Goal: Task Accomplishment & Management: Manage account settings

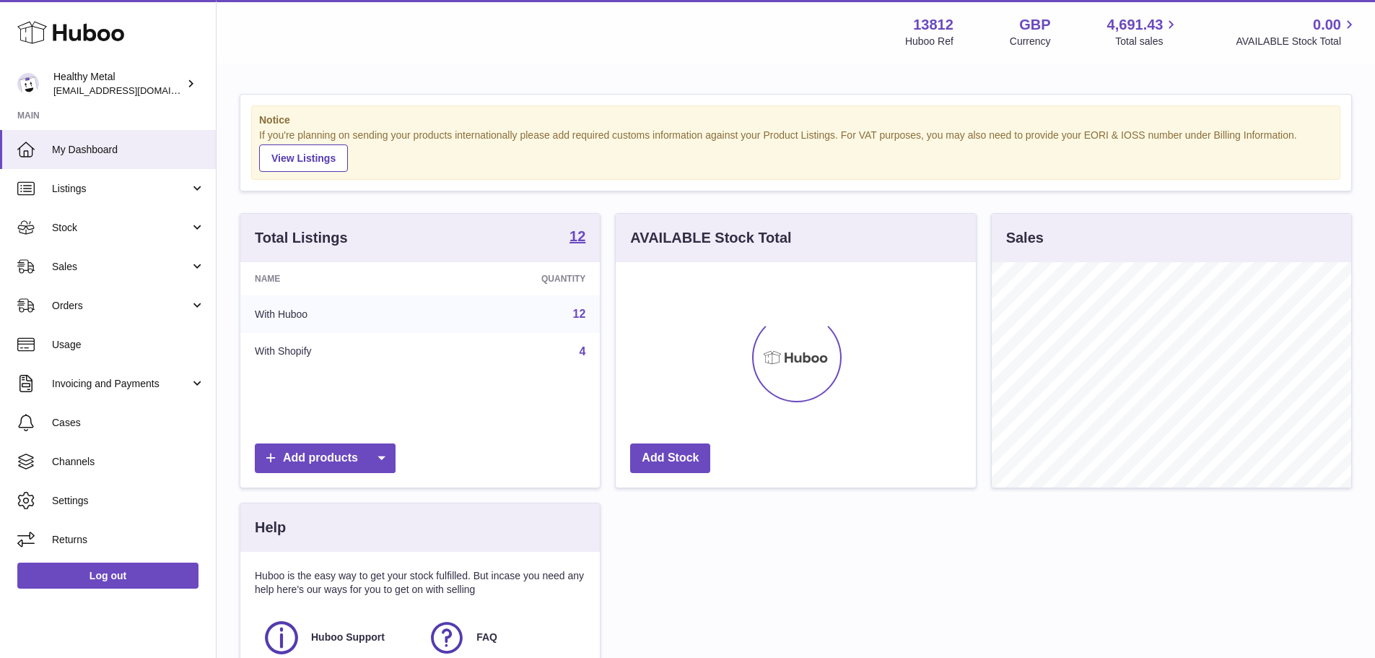
scroll to position [225, 360]
drag, startPoint x: 258, startPoint y: 117, endPoint x: 636, endPoint y: 180, distance: 382.7
click at [636, 180] on div "Notice If you're planning on sending your products internationally please add r…" at bounding box center [795, 143] width 1111 height 96
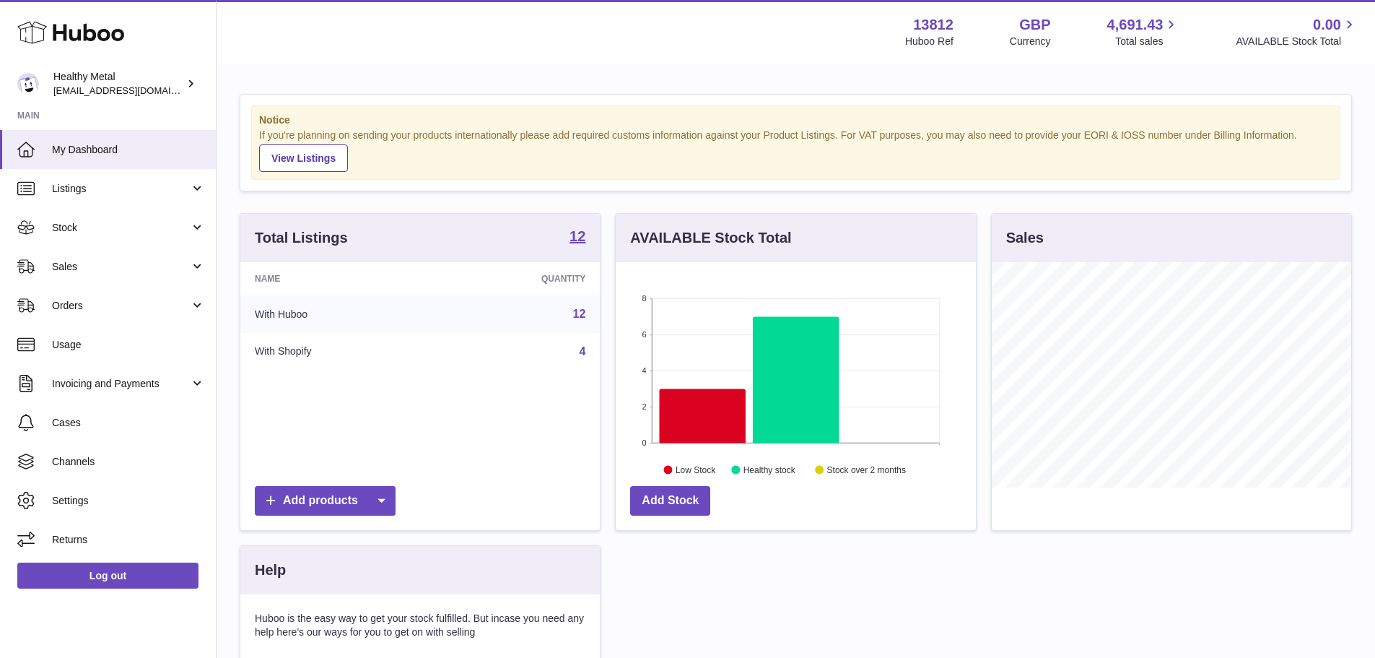
click at [515, 145] on div "If you're planning on sending your products internationally please add required…" at bounding box center [795, 149] width 1073 height 43
drag, startPoint x: 551, startPoint y: 160, endPoint x: 254, endPoint y: 113, distance: 301.1
click at [254, 113] on div "Notice If you're planning on sending your products internationally please add r…" at bounding box center [795, 142] width 1089 height 74
drag, startPoint x: 262, startPoint y: 120, endPoint x: 536, endPoint y: 178, distance: 279.8
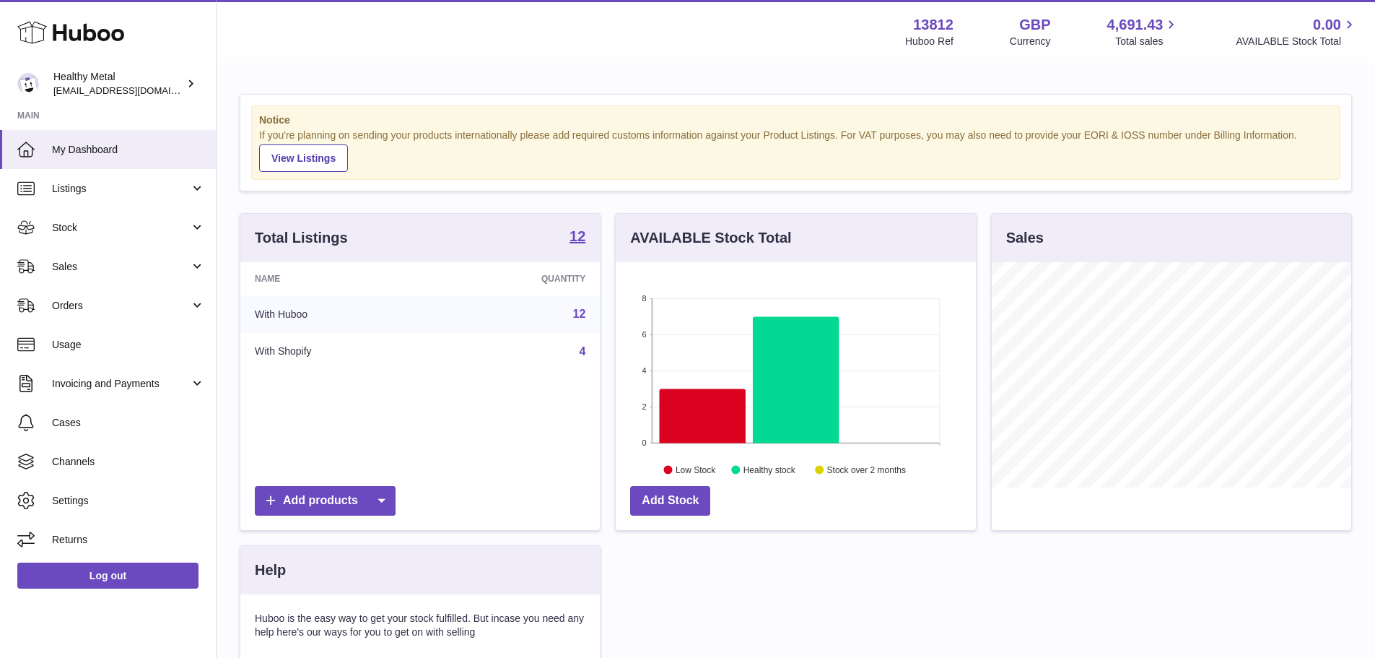
click at [536, 178] on div "Notice If you're planning on sending your products internationally please add r…" at bounding box center [795, 142] width 1089 height 74
drag, startPoint x: 548, startPoint y: 176, endPoint x: 336, endPoint y: 70, distance: 236.6
click at [336, 70] on div "Notice If you're planning on sending your products internationally please add r…" at bounding box center [796, 443] width 1159 height 757
click at [263, 130] on div "If you're planning on sending your products internationally please add required…" at bounding box center [795, 149] width 1073 height 43
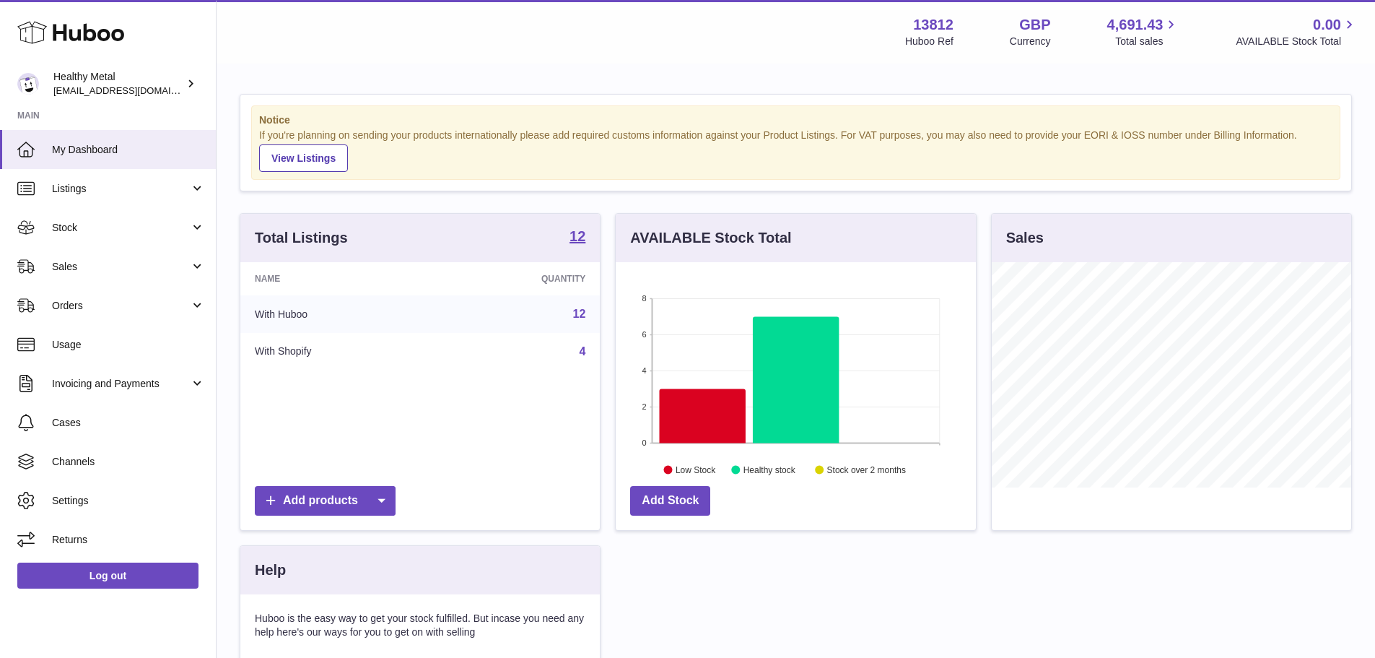
drag, startPoint x: 260, startPoint y: 118, endPoint x: 515, endPoint y: 165, distance: 259.8
click at [515, 165] on div "Notice If you're planning on sending your products internationally please add r…" at bounding box center [795, 142] width 1089 height 74
click at [515, 165] on div "If you're planning on sending your products internationally please add required…" at bounding box center [795, 149] width 1073 height 43
click at [74, 501] on span "Settings" at bounding box center [128, 501] width 153 height 14
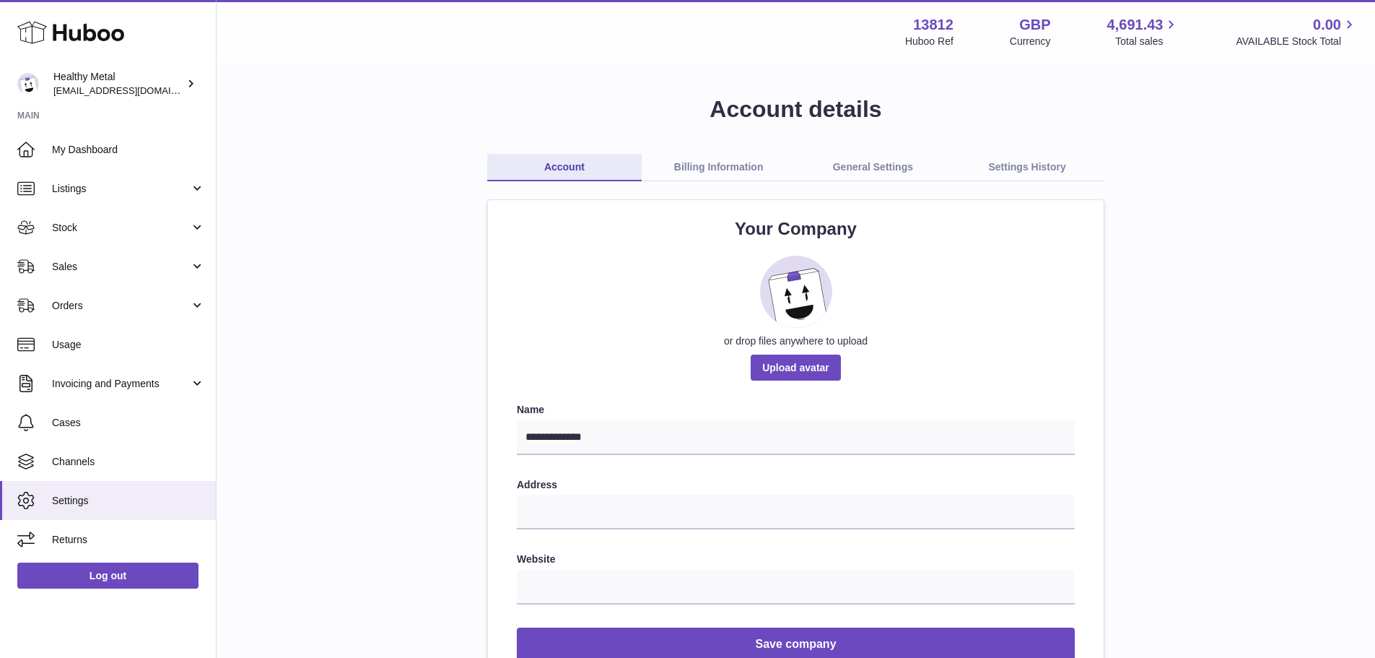
click at [684, 176] on link "Billing Information" at bounding box center [719, 167] width 154 height 27
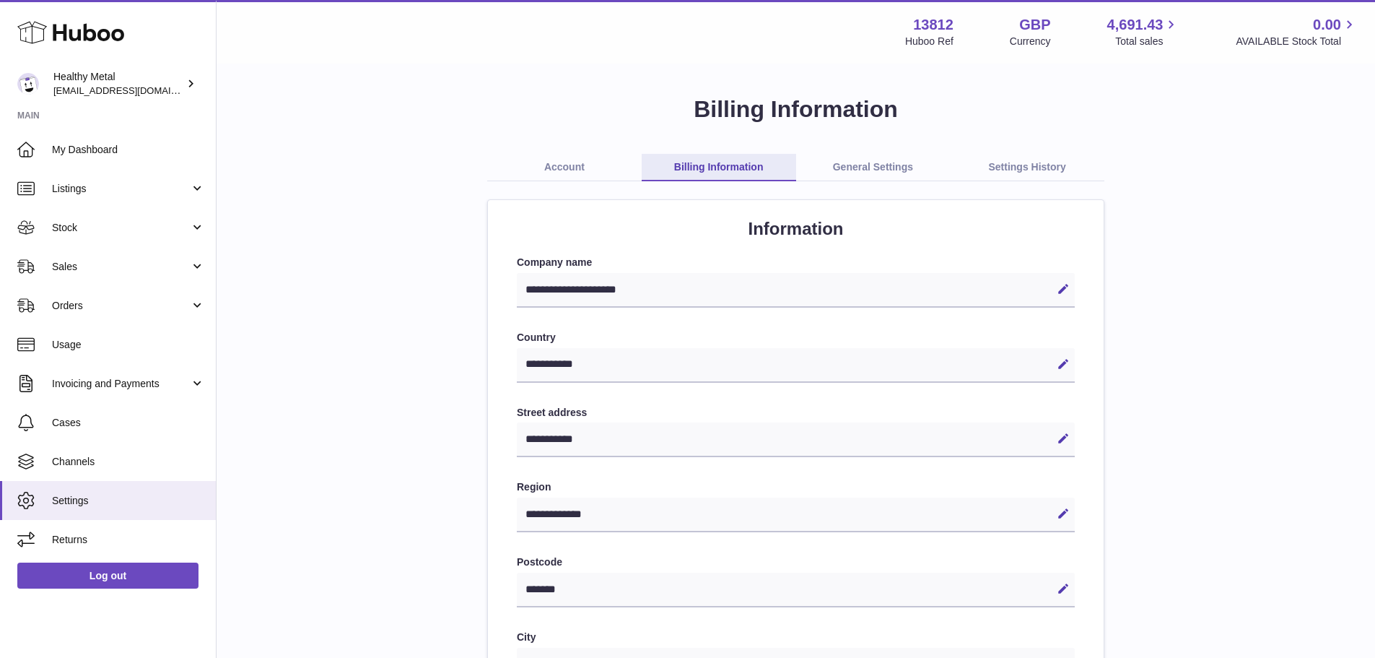
select select "**"
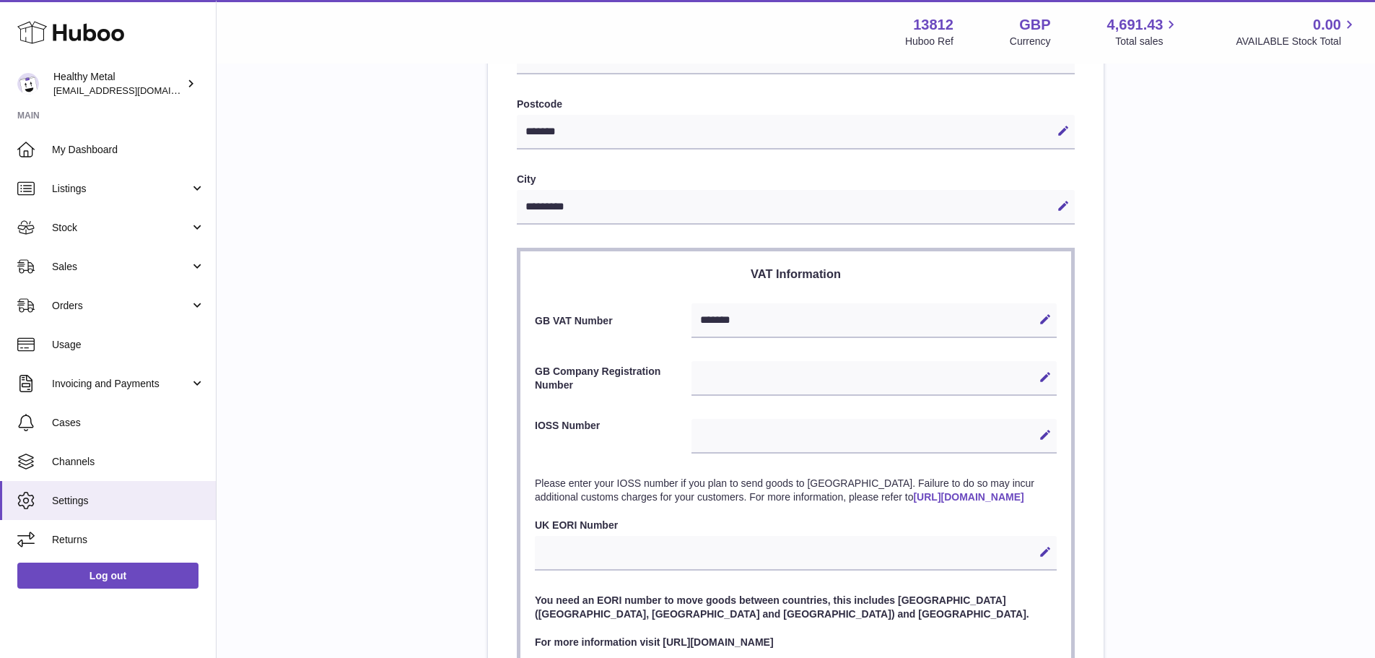
scroll to position [566, 0]
